Goal: Transaction & Acquisition: Book appointment/travel/reservation

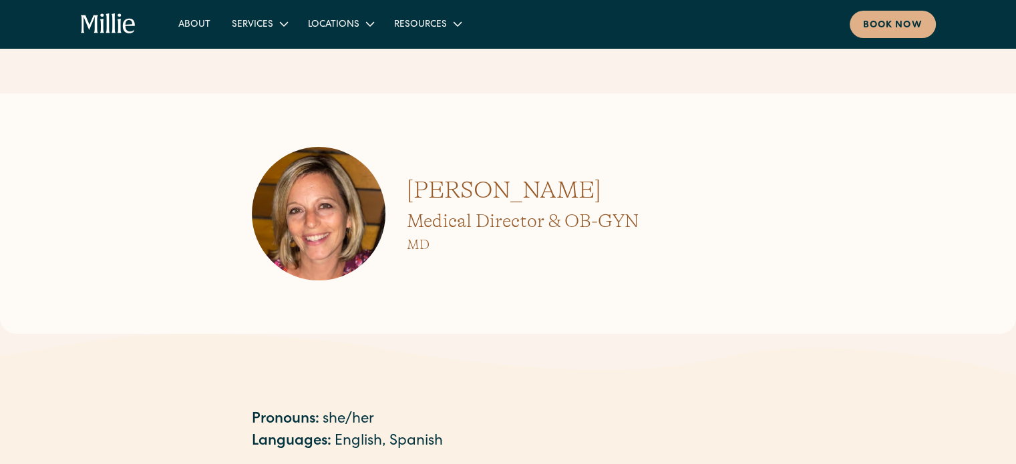
drag, startPoint x: 0, startPoint y: 0, endPoint x: 243, endPoint y: 320, distance: 402.0
click at [243, 320] on div "Amy Kane Medical Director & OB-GYN MD" at bounding box center [508, 214] width 1016 height 241
click at [891, 31] on div "Book now" at bounding box center [892, 26] width 59 height 14
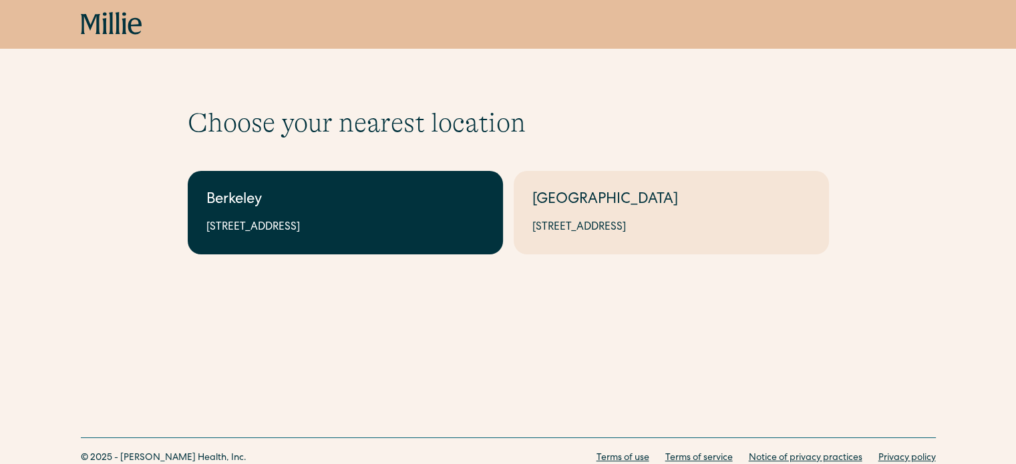
click at [368, 231] on div "[STREET_ADDRESS]" at bounding box center [345, 228] width 278 height 16
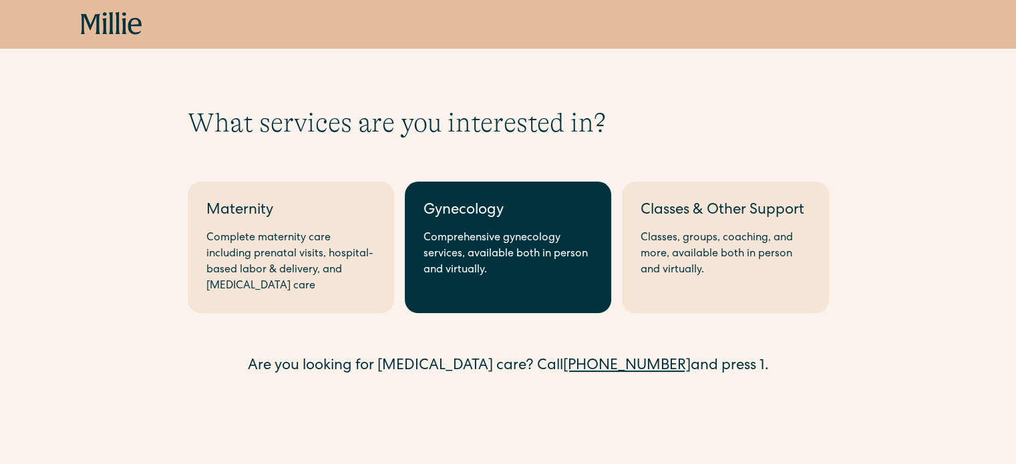
click at [501, 272] on div "Comprehensive gynecology services, available both in person and virtually." at bounding box center [508, 255] width 169 height 48
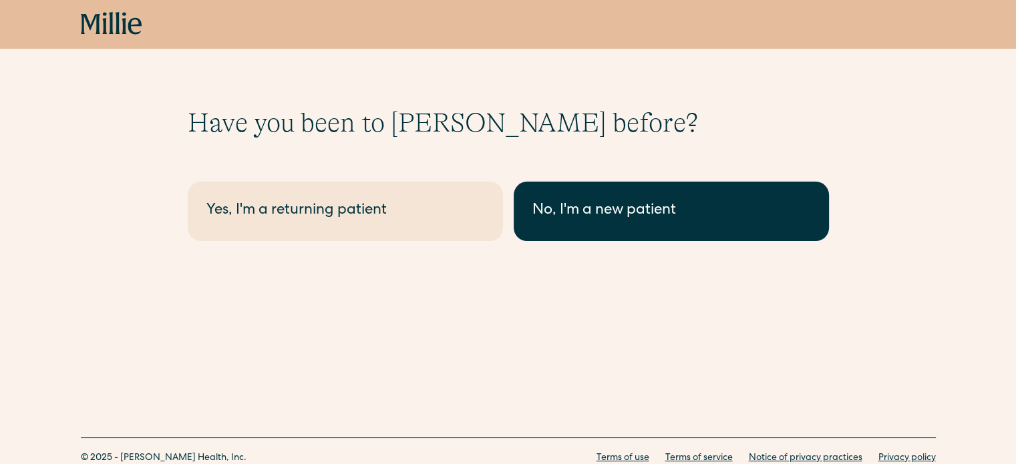
click at [617, 213] on div "No, I'm a new patient" at bounding box center [672, 211] width 278 height 22
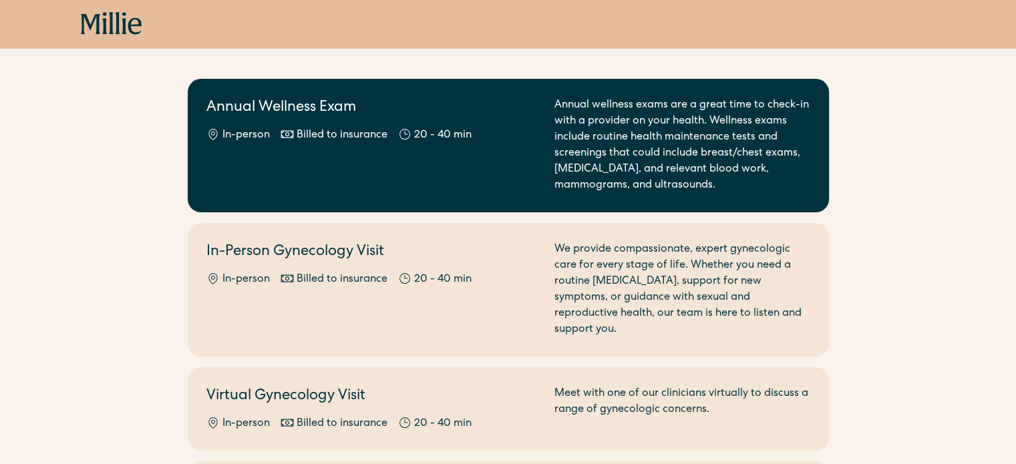
scroll to position [114, 0]
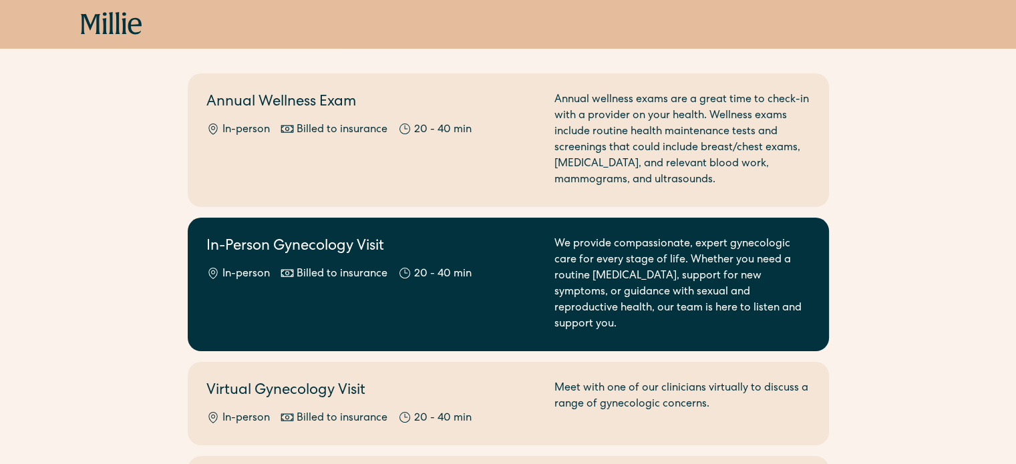
click at [503, 289] on div "In-Person Gynecology Visit In-person Billed to insurance 20 - 40 min" at bounding box center [372, 285] width 332 height 96
